Goal: Use online tool/utility

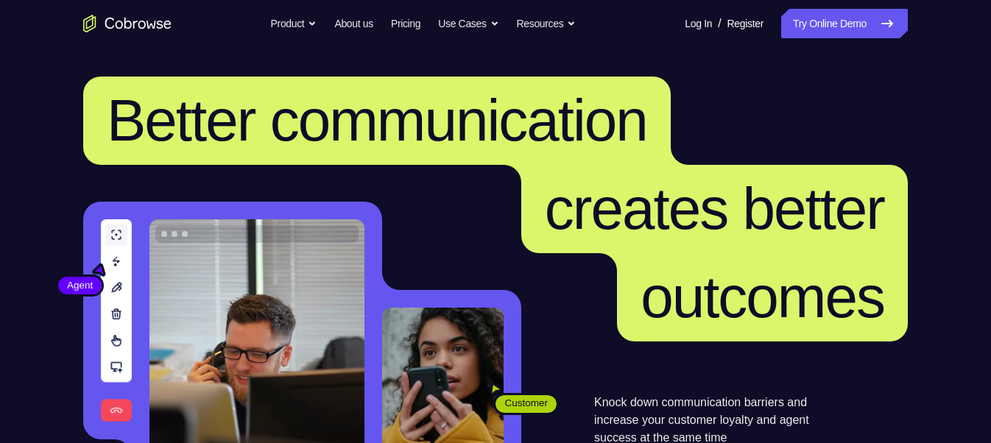
click at [820, 22] on link "Try Online Demo" at bounding box center [844, 23] width 127 height 29
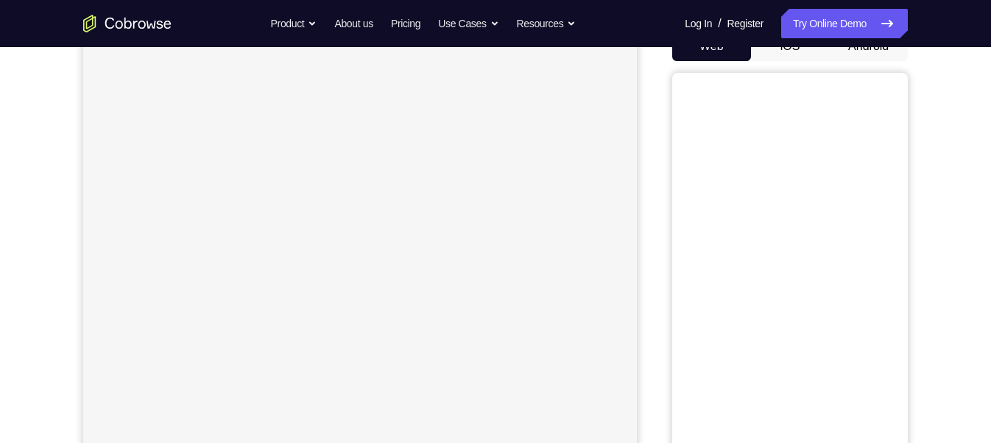
click at [869, 53] on button "Android" at bounding box center [868, 46] width 79 height 29
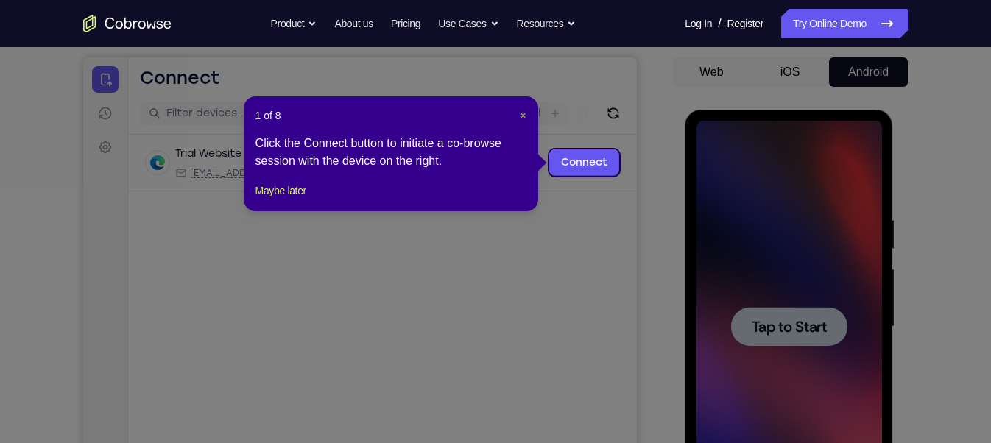
click at [523, 114] on span "×" at bounding box center [523, 116] width 6 height 12
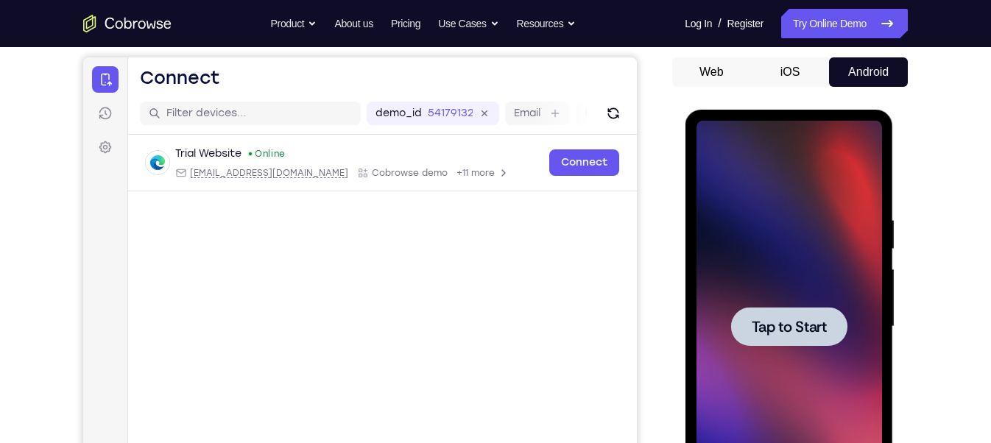
click at [786, 320] on span "Tap to Start" at bounding box center [788, 327] width 75 height 15
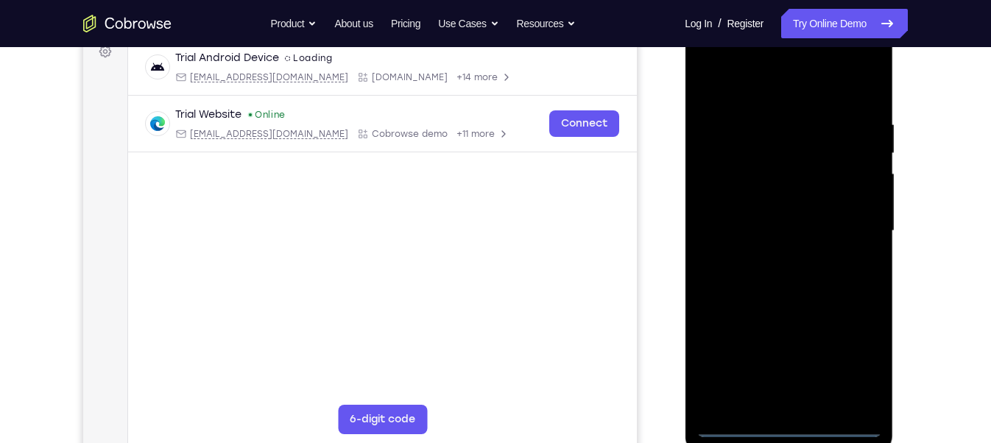
scroll to position [225, 0]
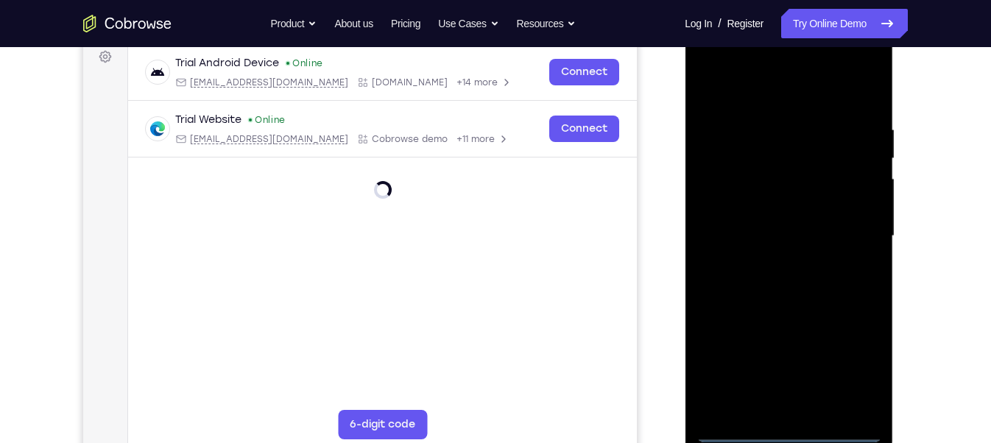
click at [790, 435] on div at bounding box center [789, 236] width 186 height 412
click at [861, 373] on div at bounding box center [789, 236] width 186 height 412
click at [738, 97] on div at bounding box center [789, 236] width 186 height 412
click at [733, 193] on div at bounding box center [789, 236] width 186 height 412
click at [715, 242] on div at bounding box center [789, 236] width 186 height 412
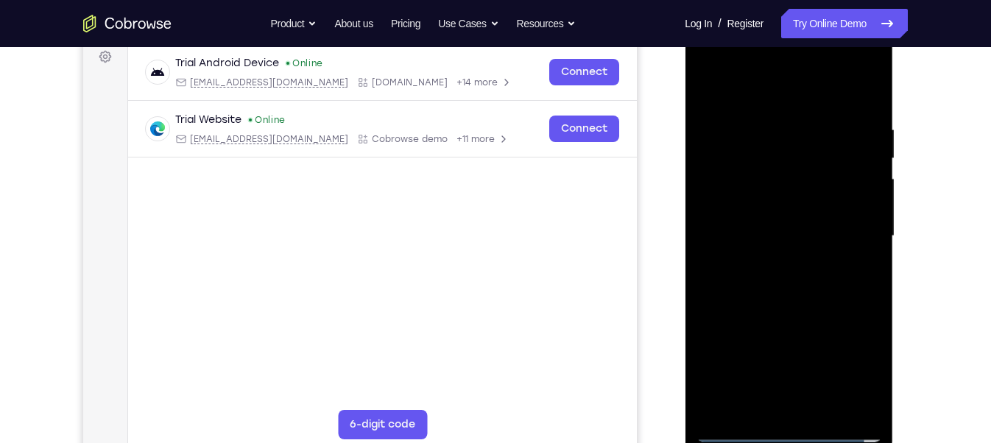
click at [742, 222] on div at bounding box center [789, 236] width 186 height 412
click at [759, 255] on div at bounding box center [789, 236] width 186 height 412
drag, startPoint x: 778, startPoint y: 318, endPoint x: 739, endPoint y: 163, distance: 159.3
click at [739, 163] on div at bounding box center [789, 236] width 186 height 412
click at [768, 401] on div at bounding box center [789, 236] width 186 height 412
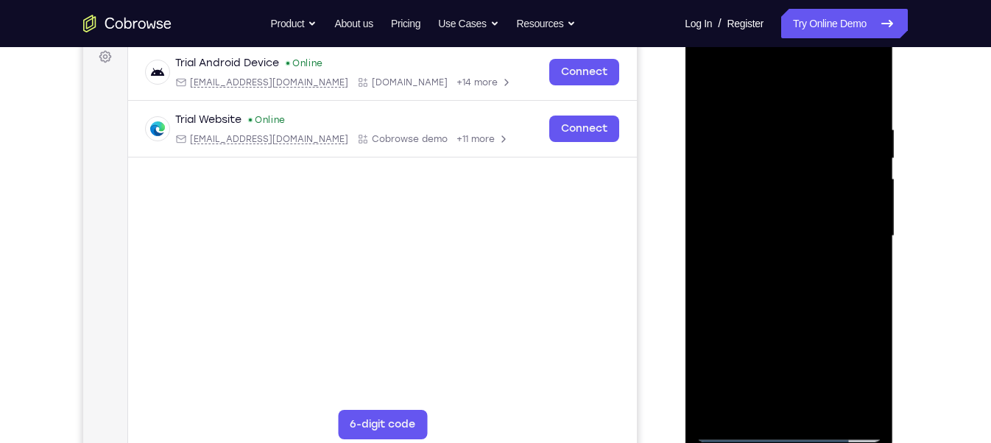
click at [748, 108] on div at bounding box center [789, 236] width 186 height 412
click at [841, 85] on div at bounding box center [789, 236] width 186 height 412
click at [871, 291] on div at bounding box center [789, 236] width 186 height 412
click at [829, 242] on div at bounding box center [789, 236] width 186 height 412
click at [798, 217] on div at bounding box center [789, 236] width 186 height 412
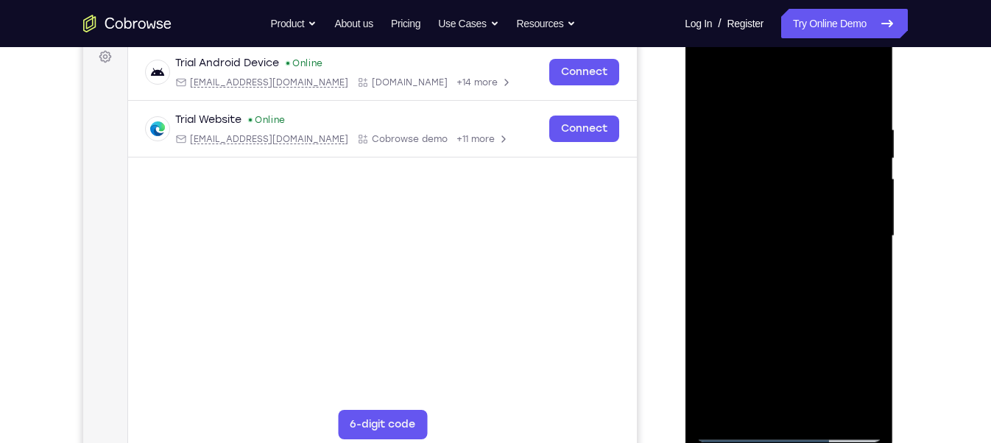
click at [706, 89] on div at bounding box center [789, 236] width 186 height 412
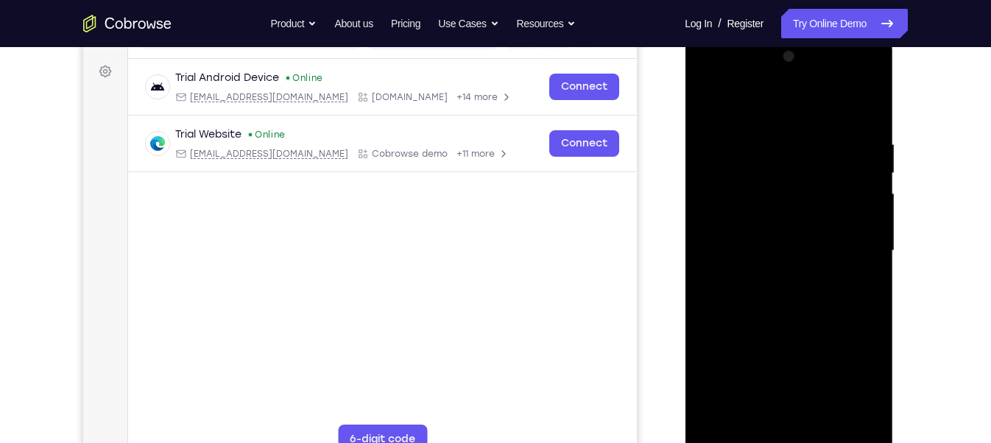
scroll to position [197, 0]
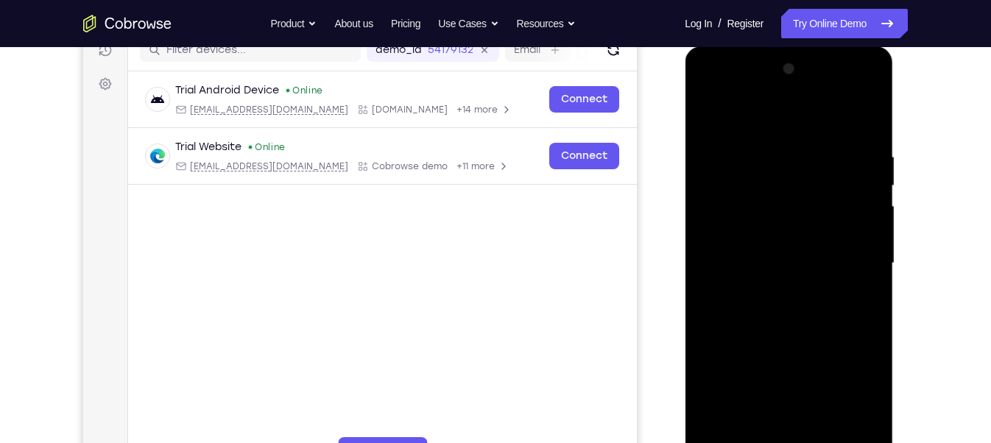
click at [851, 94] on div at bounding box center [789, 263] width 186 height 412
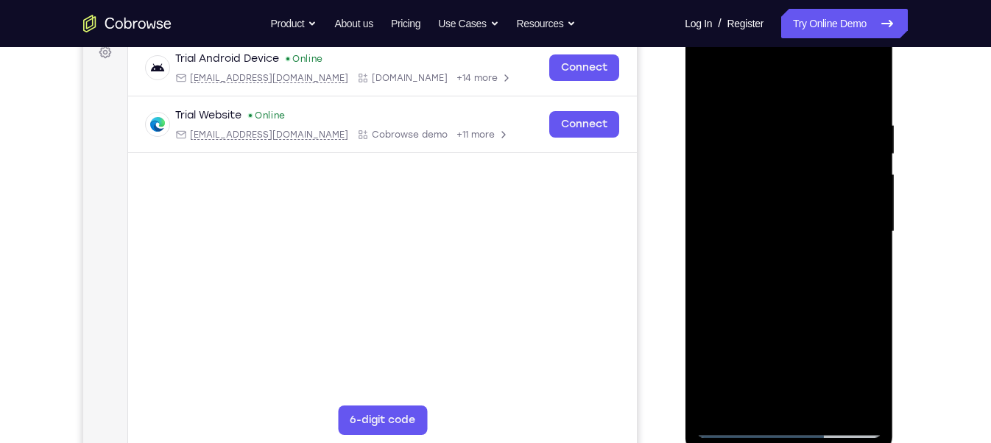
scroll to position [230, 0]
click at [708, 57] on div at bounding box center [789, 231] width 186 height 412
click at [843, 223] on div at bounding box center [789, 231] width 186 height 412
click at [810, 402] on div at bounding box center [789, 231] width 186 height 412
click at [799, 217] on div at bounding box center [789, 231] width 186 height 412
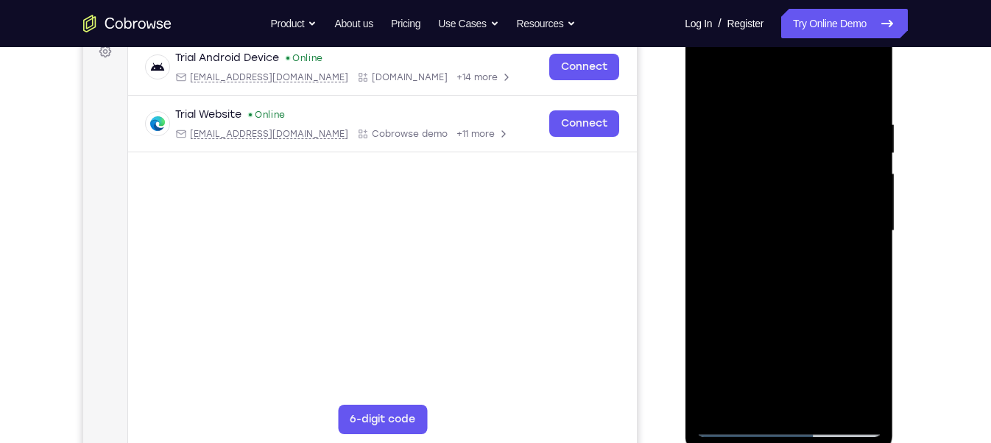
click at [792, 199] on div at bounding box center [789, 231] width 186 height 412
click at [800, 228] on div at bounding box center [789, 231] width 186 height 412
click at [781, 284] on div at bounding box center [789, 231] width 186 height 412
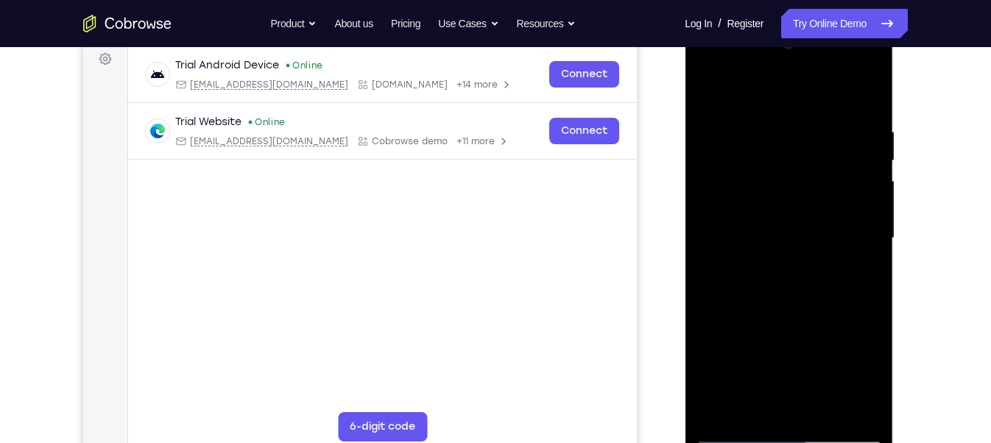
scroll to position [222, 0]
click at [770, 281] on div at bounding box center [789, 239] width 186 height 412
click at [869, 108] on div at bounding box center [789, 239] width 186 height 412
click at [871, 88] on div at bounding box center [789, 239] width 186 height 412
drag, startPoint x: 821, startPoint y: 309, endPoint x: 740, endPoint y: 484, distance: 192.4
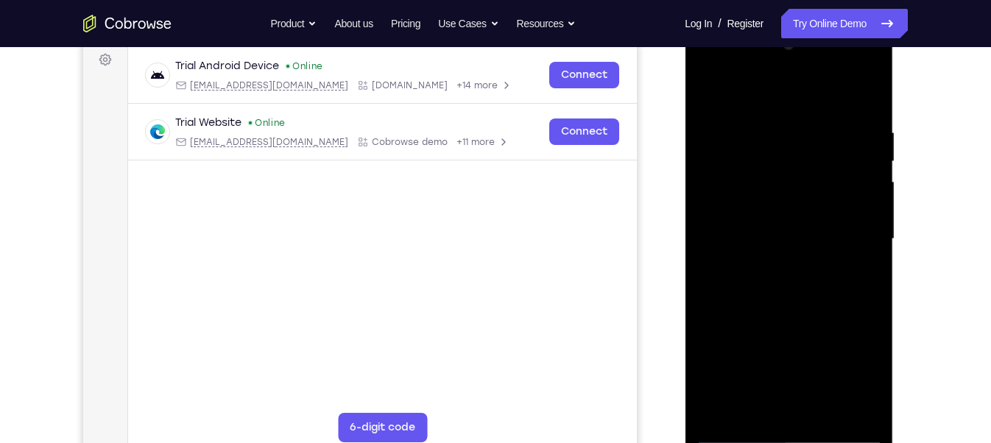
click at [740, 443] on html "Online web based iOS Simulators and Android Emulators. Run iPhone, iPad, Mobile…" at bounding box center [790, 243] width 210 height 442
click at [826, 412] on div at bounding box center [789, 239] width 186 height 412
click at [804, 323] on div at bounding box center [789, 239] width 186 height 412
click at [792, 106] on div at bounding box center [789, 239] width 186 height 412
click at [717, 105] on div at bounding box center [789, 239] width 186 height 412
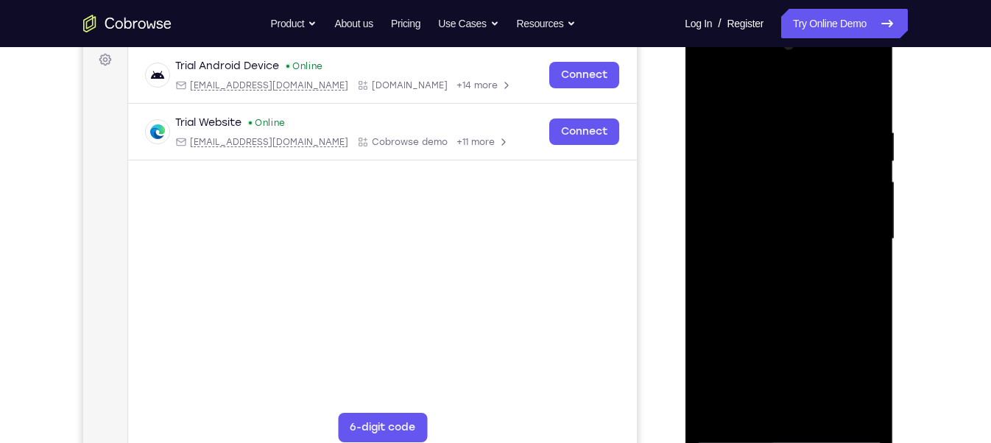
click at [714, 86] on div at bounding box center [789, 239] width 186 height 412
click at [869, 88] on div at bounding box center [789, 239] width 186 height 412
drag, startPoint x: 826, startPoint y: 295, endPoint x: 759, endPoint y: 485, distance: 202.2
click at [759, 443] on html "Online web based iOS Simulators and Android Emulators. Run iPhone, iPad, Mobile…" at bounding box center [790, 243] width 210 height 442
click at [720, 417] on div at bounding box center [789, 239] width 186 height 412
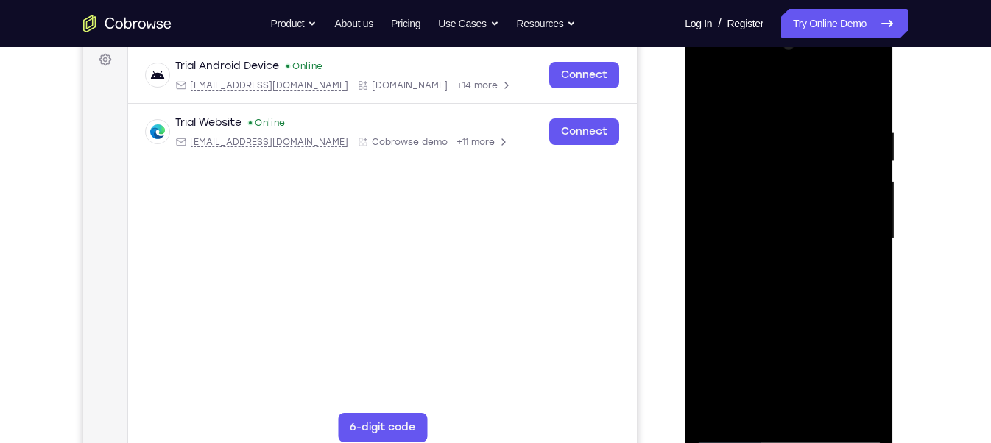
click at [851, 68] on div at bounding box center [789, 239] width 186 height 412
click at [750, 99] on div at bounding box center [789, 239] width 186 height 412
click at [711, 93] on div at bounding box center [789, 239] width 186 height 412
click at [779, 112] on div at bounding box center [789, 239] width 186 height 412
click at [704, 94] on div at bounding box center [789, 239] width 186 height 412
